Goal: Find specific page/section: Find specific page/section

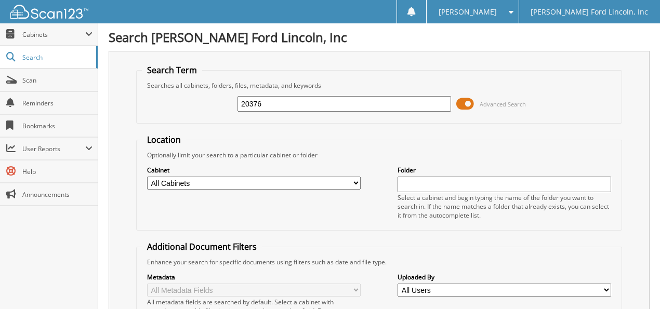
type input "20376"
click at [467, 105] on span at bounding box center [466, 104] width 18 height 16
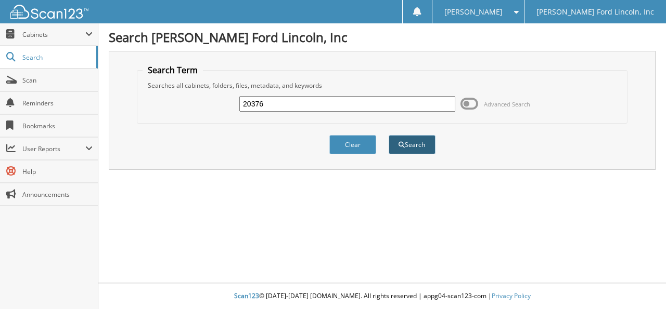
click at [408, 142] on button "Search" at bounding box center [411, 144] width 47 height 19
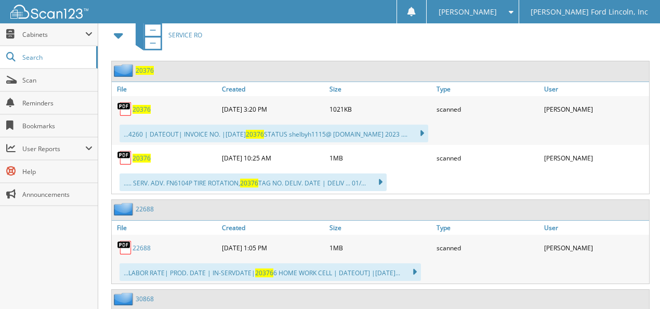
scroll to position [416, 0]
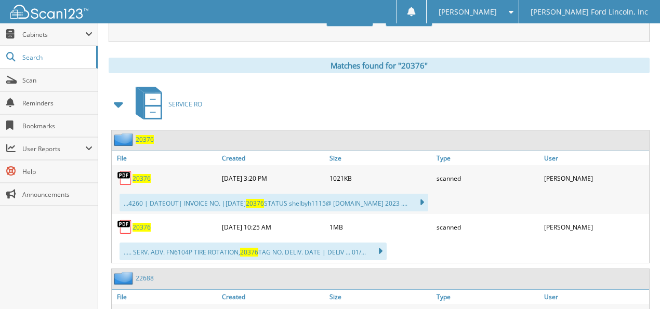
click at [137, 135] on span "20376" at bounding box center [145, 139] width 18 height 9
